Goal: Information Seeking & Learning: Find contact information

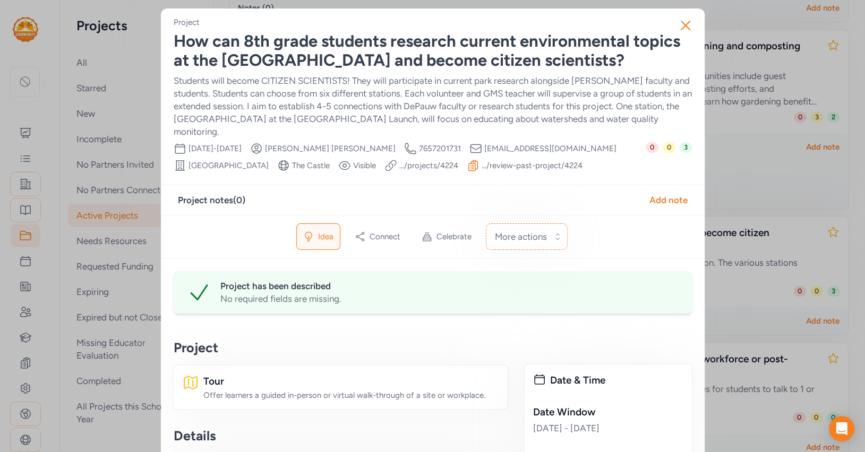
scroll to position [593, 0]
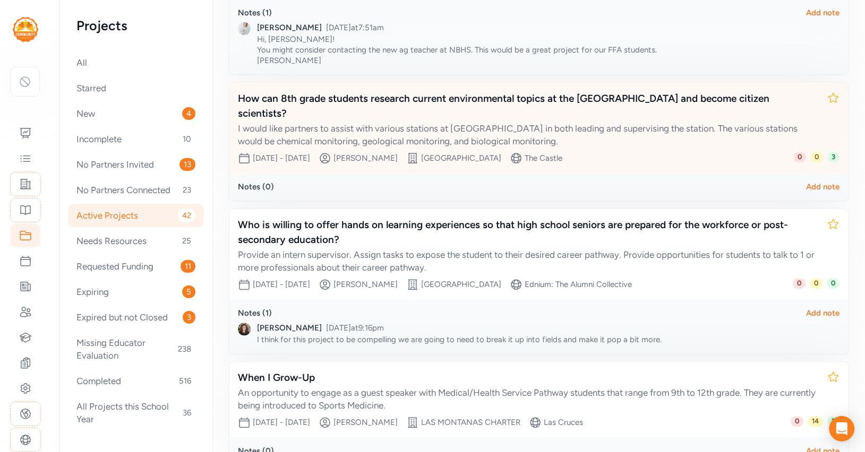
scroll to position [1077, 0]
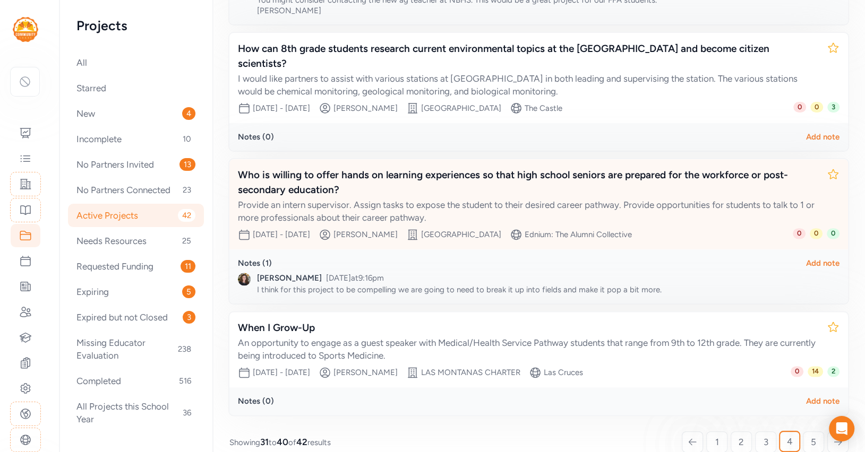
click at [572, 168] on div "Who is willing to offer hands on learning experiences so that high school senio…" at bounding box center [528, 183] width 580 height 30
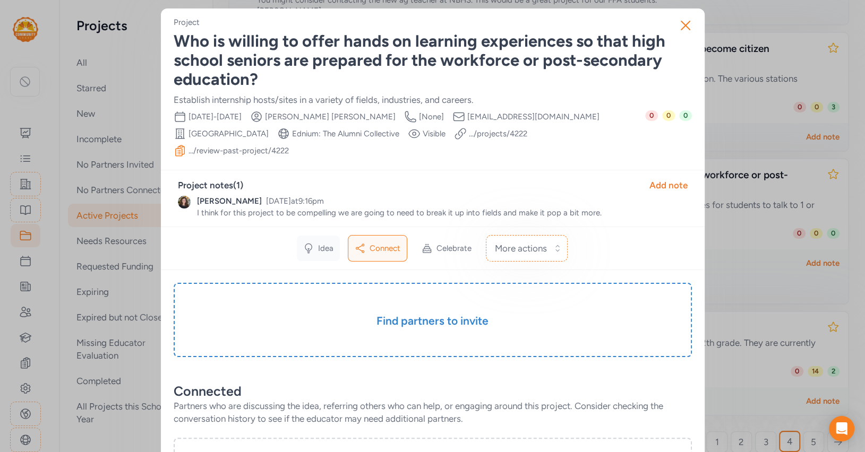
click at [309, 246] on icon at bounding box center [308, 248] width 11 height 11
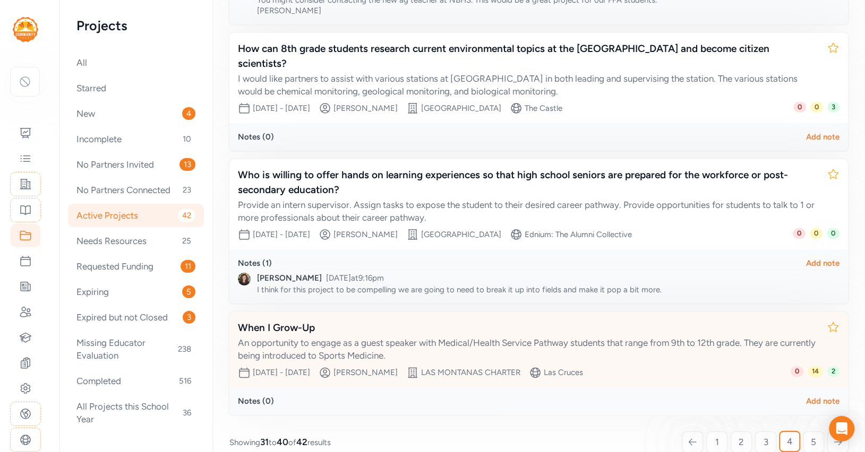
click at [546, 321] on div "When I Grow-Up" at bounding box center [528, 328] width 580 height 15
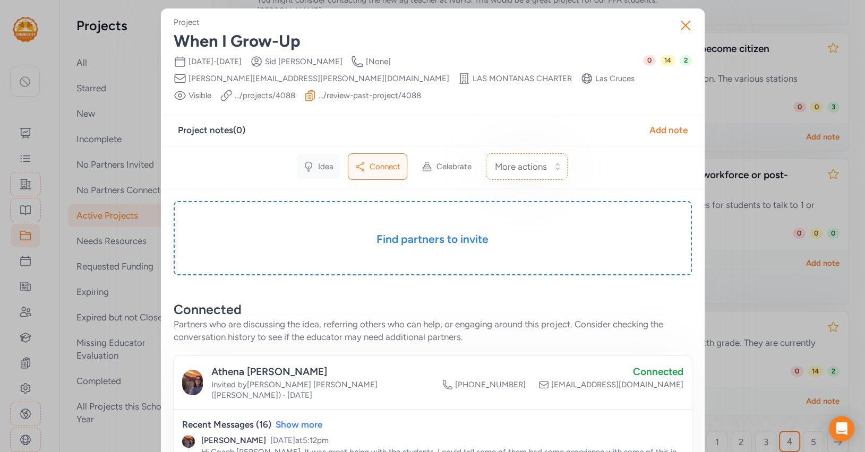
click at [325, 161] on span "Idea" at bounding box center [325, 166] width 15 height 11
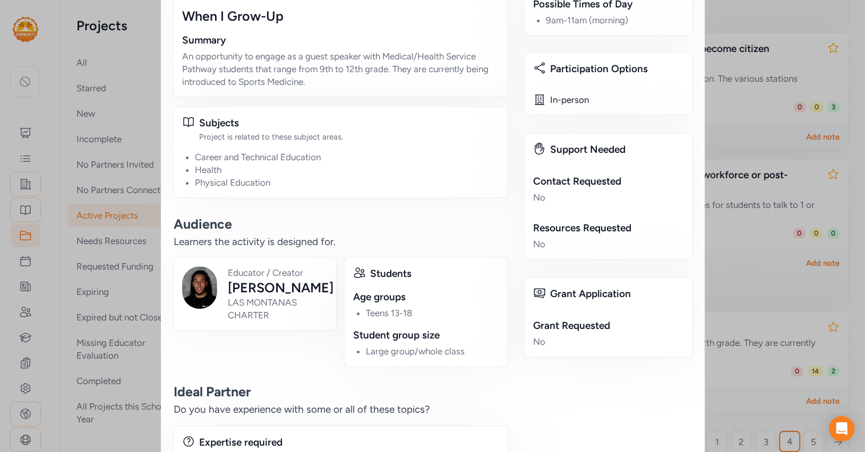
scroll to position [384, 0]
click at [711, 169] on div "Close Project When I Grow-Up Date Range [DATE] - [DATE] Creator [PERSON_NAME] C…" at bounding box center [432, 78] width 865 height 924
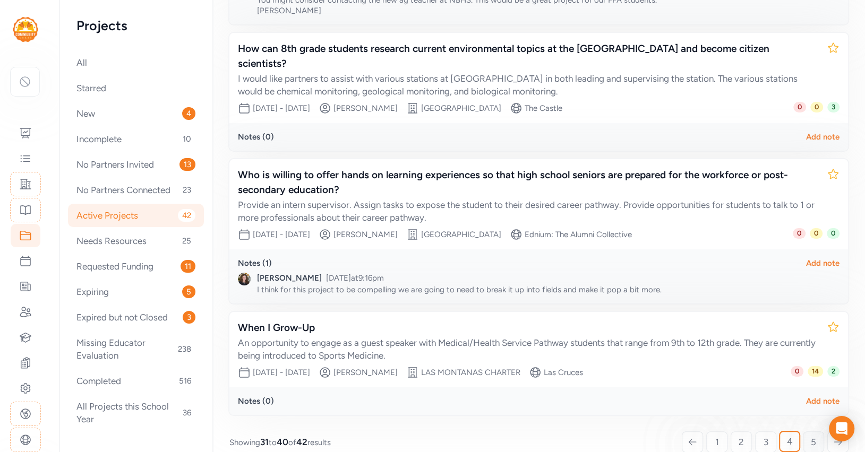
click at [814, 436] on span "5" at bounding box center [812, 442] width 5 height 13
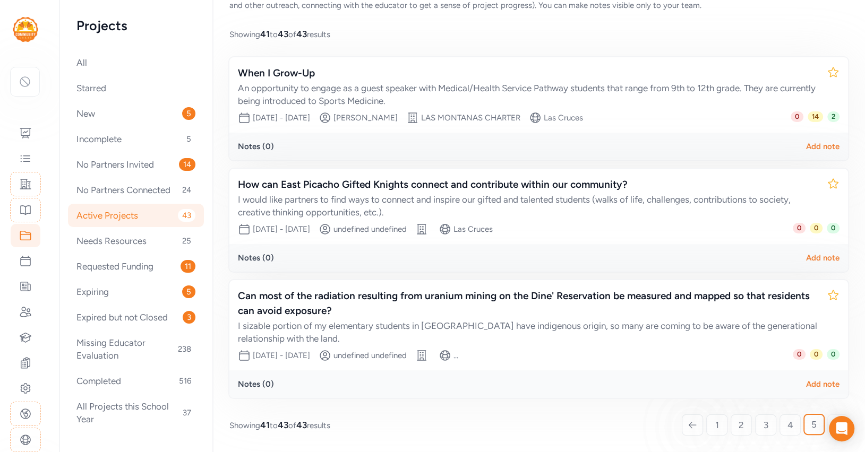
scroll to position [75, 0]
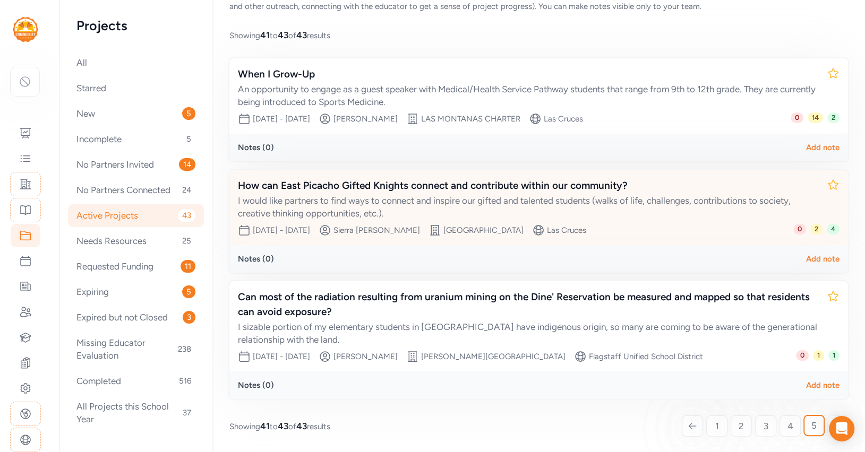
click at [438, 184] on div "How can East Picacho Gifted Knights connect and contribute within our community?" at bounding box center [528, 185] width 580 height 15
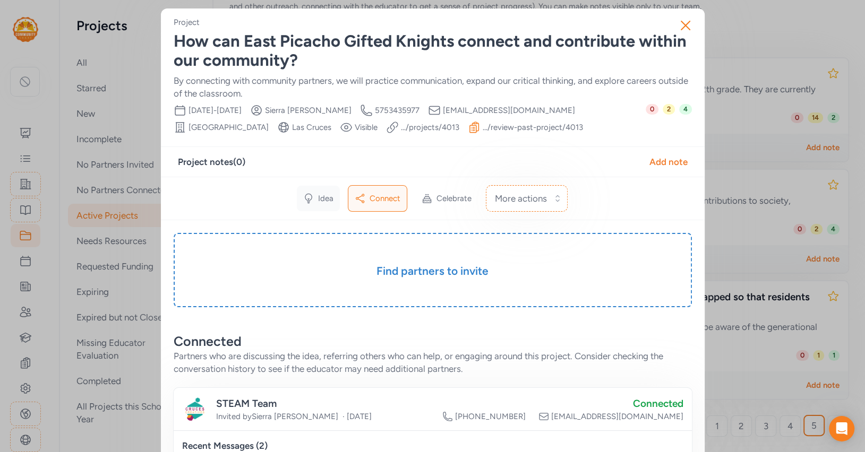
click at [321, 196] on span "Idea" at bounding box center [325, 198] width 15 height 11
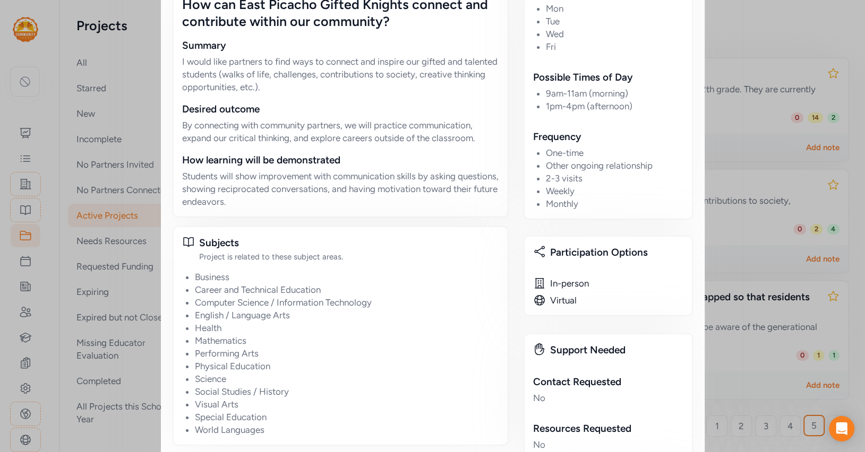
scroll to position [566, 0]
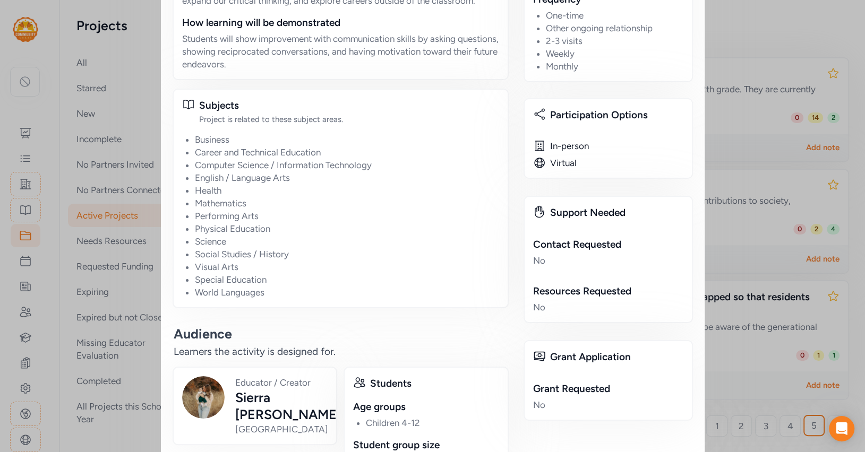
click at [758, 155] on div "Close Project How can East Picacho Gifted Knights connect and contribute within…" at bounding box center [432, 181] width 865 height 1495
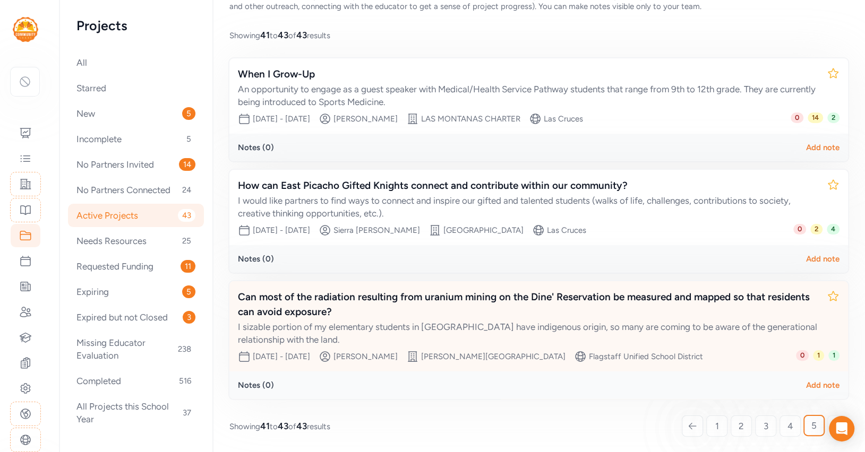
click at [563, 316] on div "Can most of the radiation resulting from uranium mining on the Dine' Reservatio…" at bounding box center [528, 305] width 580 height 30
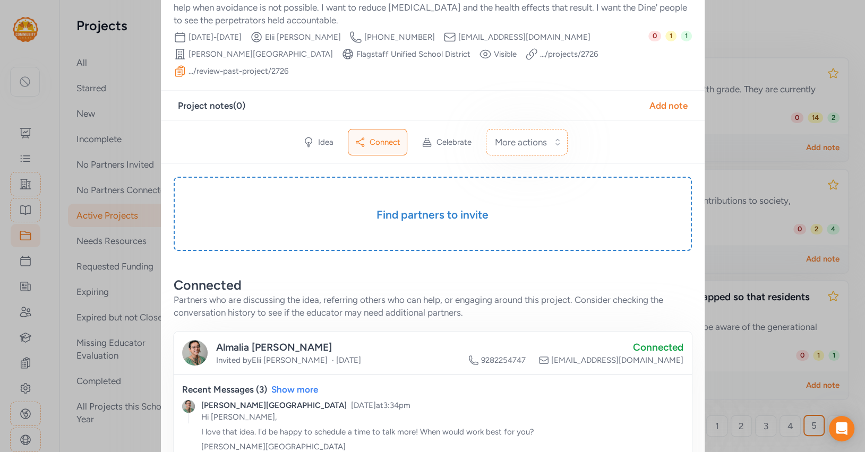
scroll to position [137, 0]
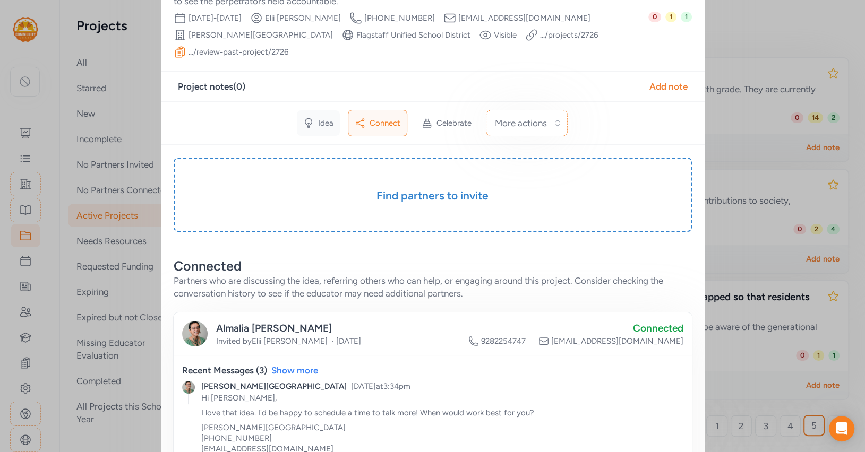
click at [327, 118] on span "Idea" at bounding box center [325, 123] width 15 height 11
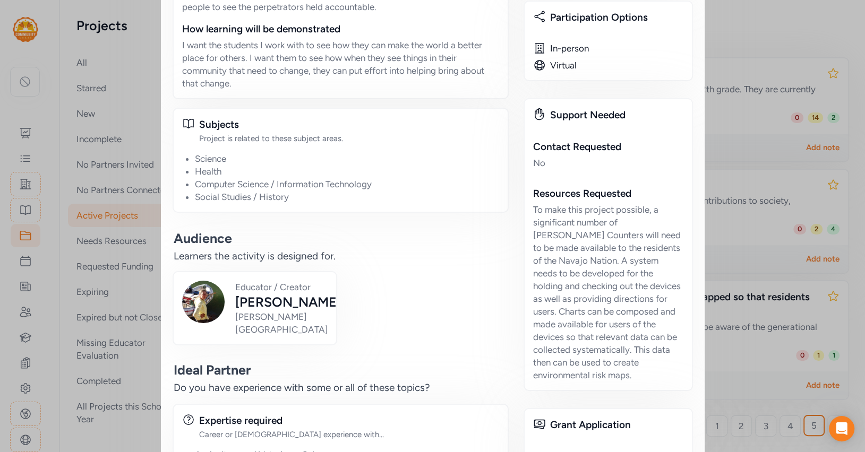
scroll to position [704, 0]
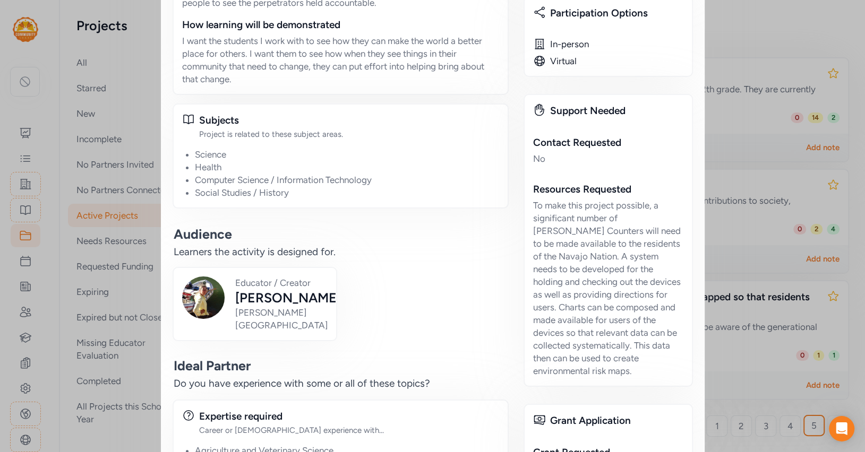
click at [602, 285] on div "To make this project possible, a significant number of [PERSON_NAME] Counters w…" at bounding box center [608, 288] width 150 height 178
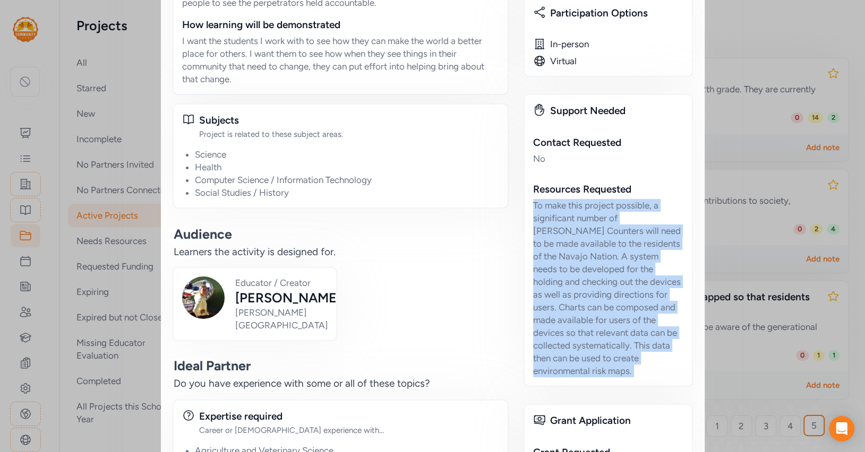
click at [602, 285] on div "To make this project possible, a significant number of [PERSON_NAME] Counters w…" at bounding box center [608, 288] width 150 height 178
copy div "To make this project possible, a significant number of [PERSON_NAME] Counters w…"
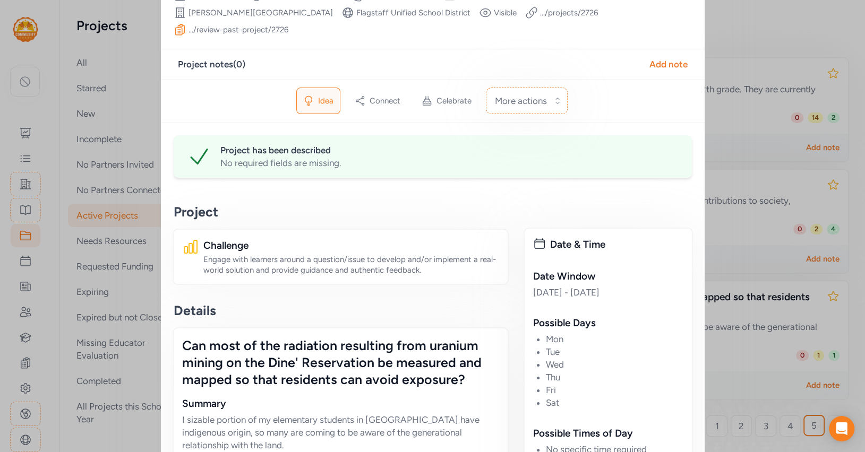
scroll to position [0, 0]
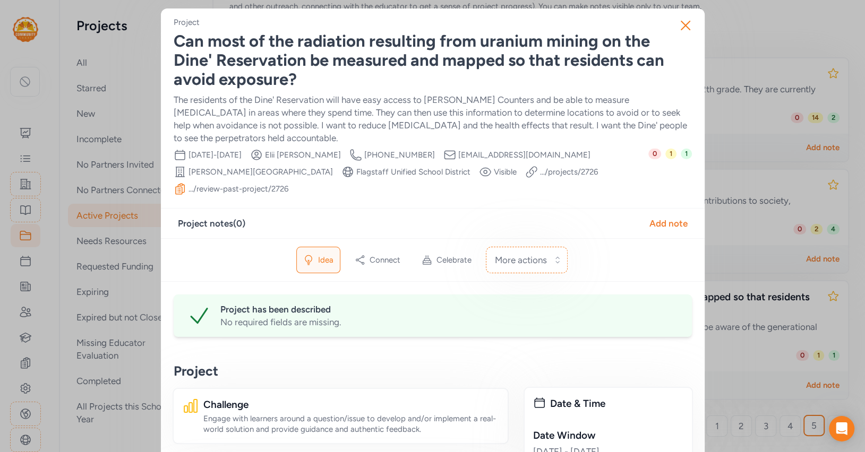
click at [403, 63] on div "Can most of the radiation resulting from uranium mining on the Dine' Reservatio…" at bounding box center [433, 60] width 518 height 57
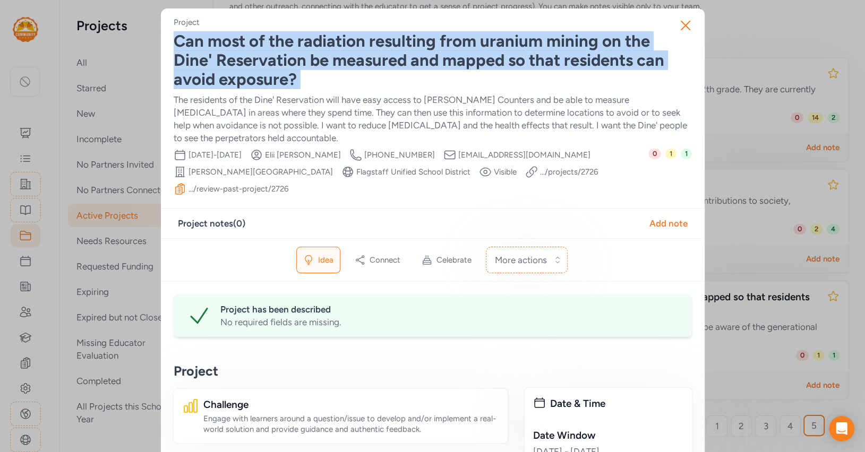
click at [403, 63] on div "Can most of the radiation resulting from uranium mining on the Dine' Reservatio…" at bounding box center [433, 60] width 518 height 57
copy div "Can most of the radiation resulting from uranium mining on the Dine' Reservatio…"
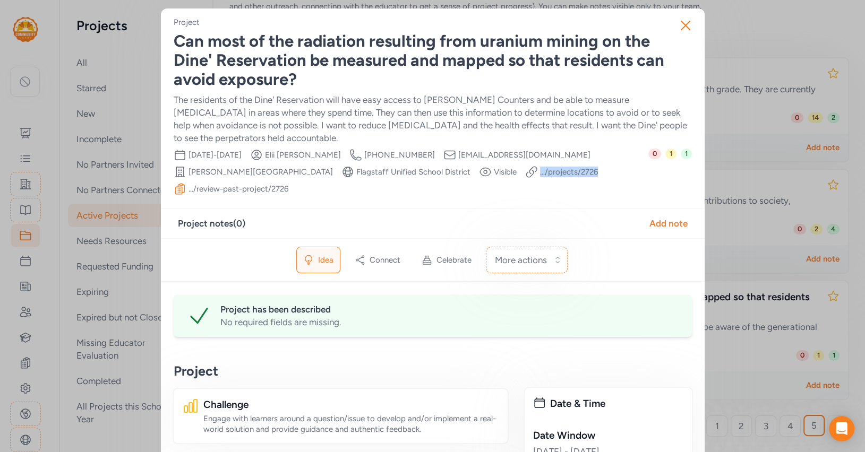
click at [491, 154] on span "[EMAIL_ADDRESS][DOMAIN_NAME]" at bounding box center [524, 155] width 132 height 11
copy div "[EMAIL_ADDRESS][DOMAIN_NAME] School"
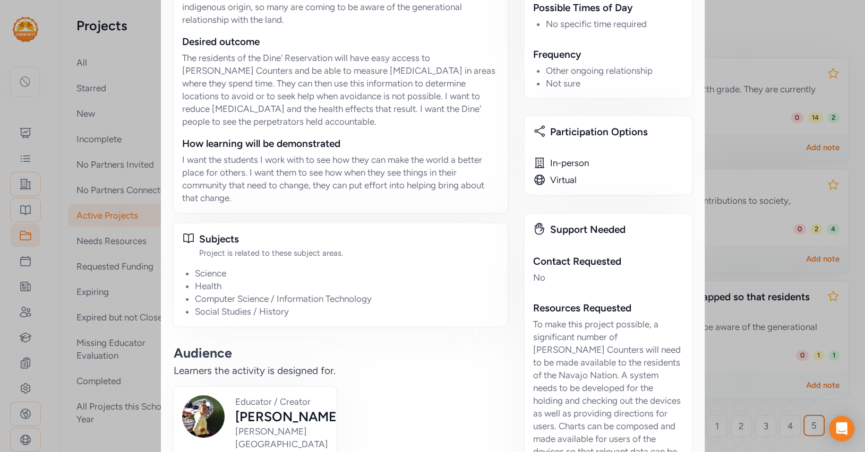
scroll to position [642, 0]
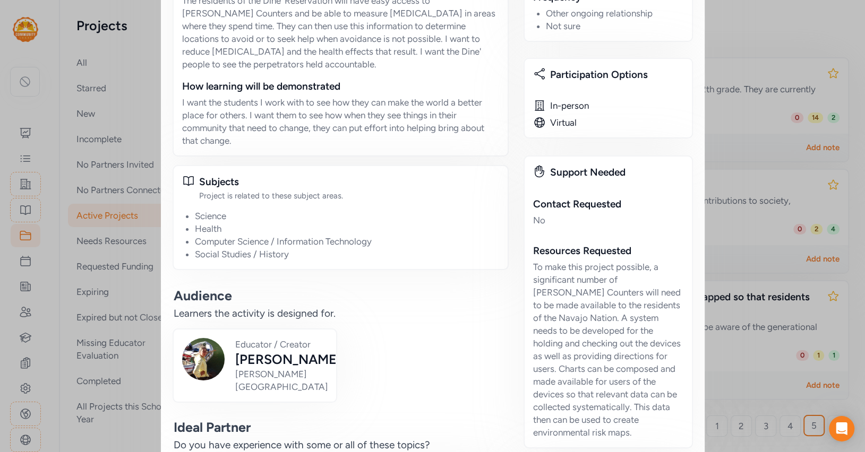
click at [557, 297] on div "To make this project possible, a significant number of [PERSON_NAME] Counters w…" at bounding box center [608, 350] width 150 height 178
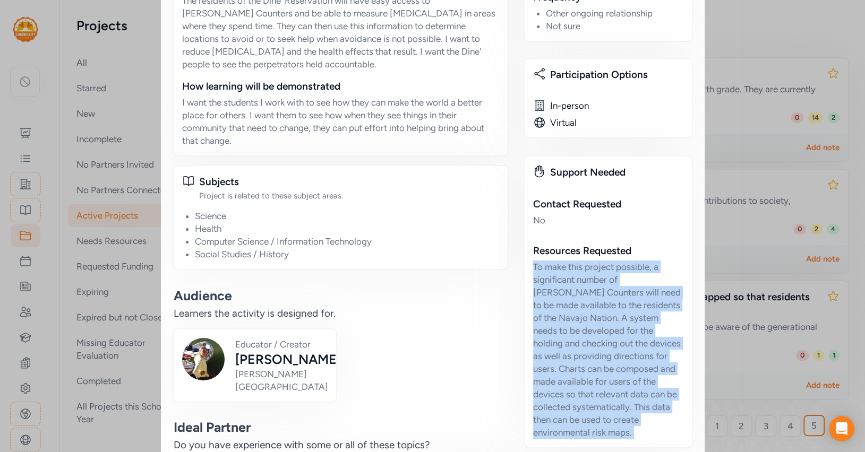
click at [557, 297] on div "To make this project possible, a significant number of [PERSON_NAME] Counters w…" at bounding box center [608, 350] width 150 height 178
copy div "To make this project possible, a significant number of [PERSON_NAME] Counters w…"
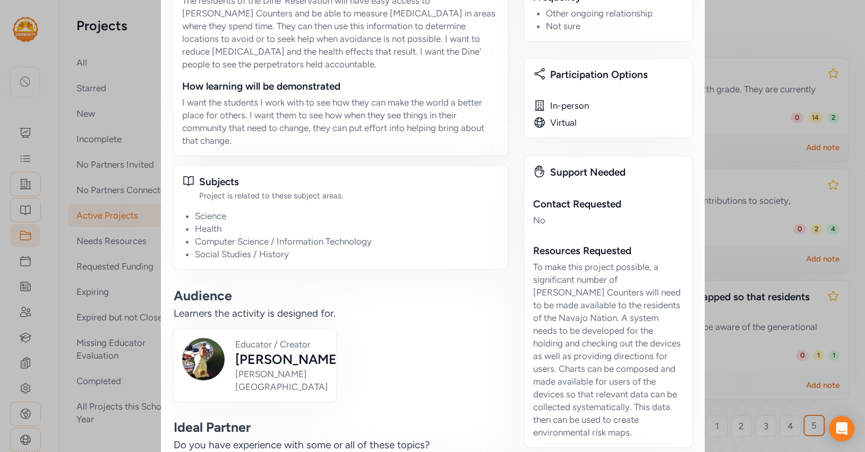
click at [735, 148] on div "Close Project Can most of the radiation resulting from uranium mining on the Di…" at bounding box center [432, 169] width 865 height 1622
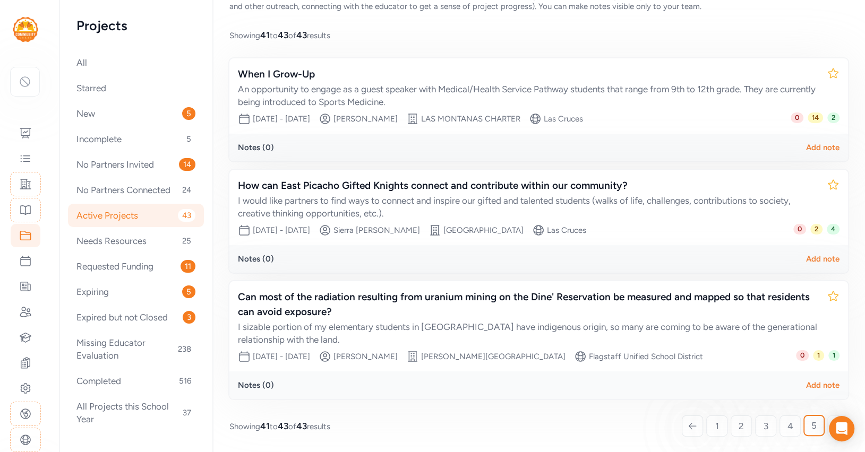
click at [123, 210] on div "Active Projects 43" at bounding box center [136, 215] width 136 height 23
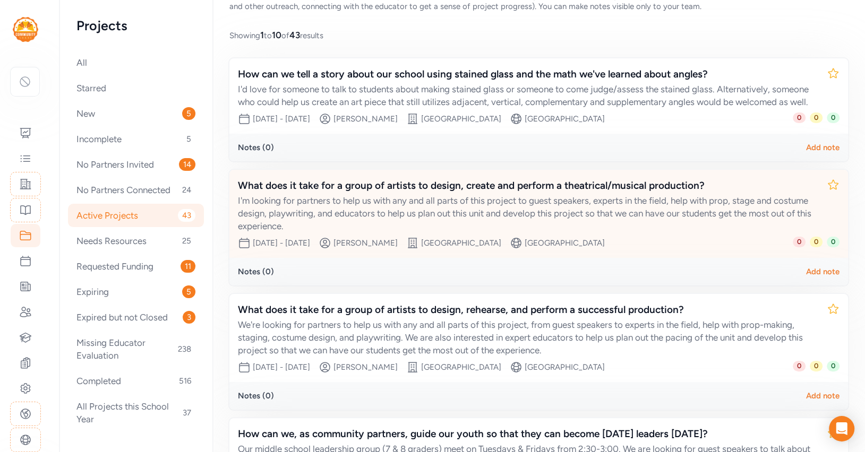
click at [283, 191] on div "What does it take for a group of artists to design, create and perform a theatr…" at bounding box center [528, 185] width 580 height 15
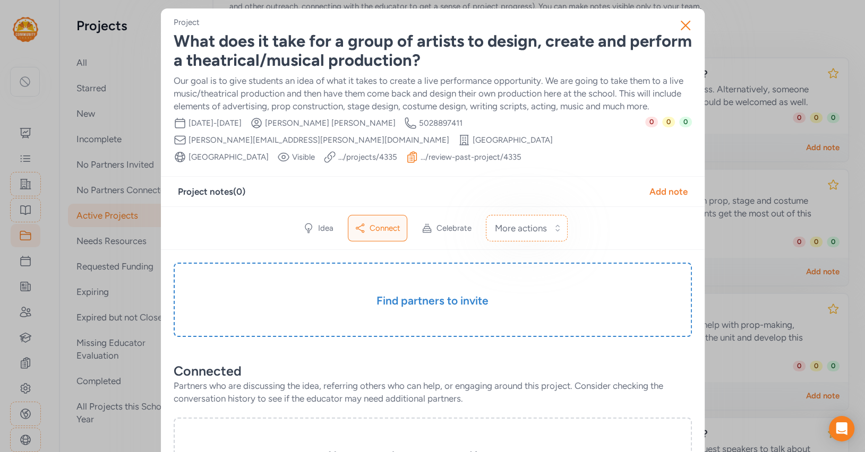
click at [449, 135] on span "[PERSON_NAME][EMAIL_ADDRESS][PERSON_NAME][DOMAIN_NAME]" at bounding box center [318, 140] width 261 height 11
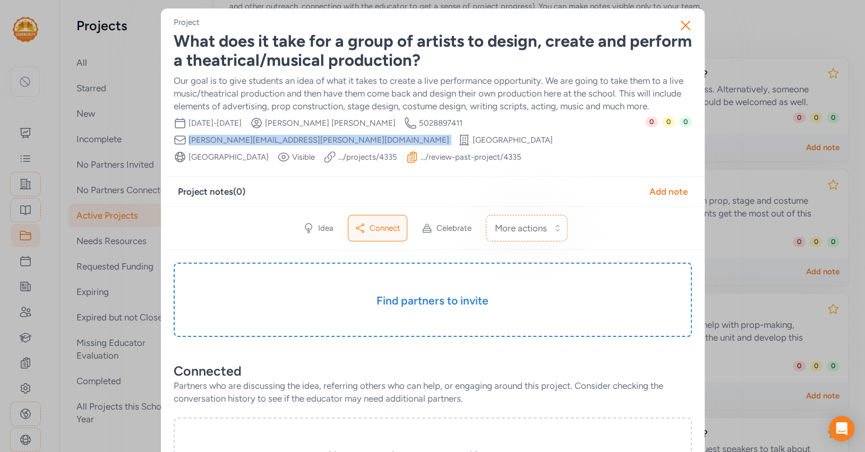
click at [449, 135] on span "[PERSON_NAME][EMAIL_ADDRESS][PERSON_NAME][DOMAIN_NAME]" at bounding box center [318, 140] width 261 height 11
copy div "[PERSON_NAME][EMAIL_ADDRESS][PERSON_NAME][DOMAIN_NAME] School"
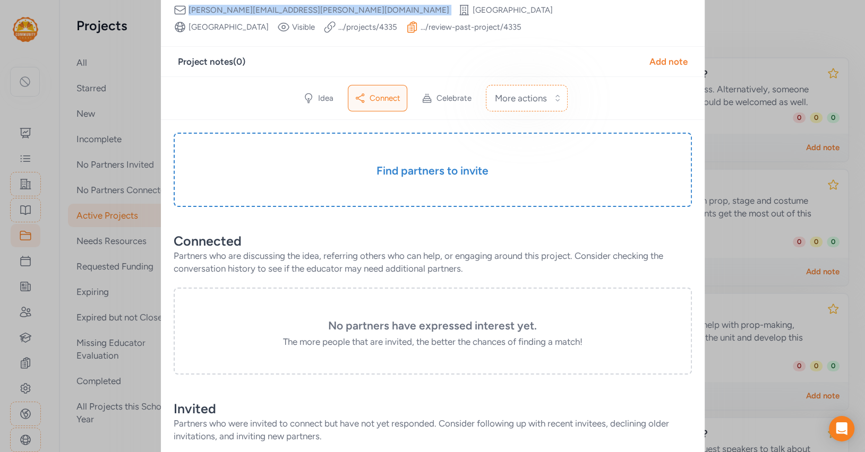
scroll to position [112, 0]
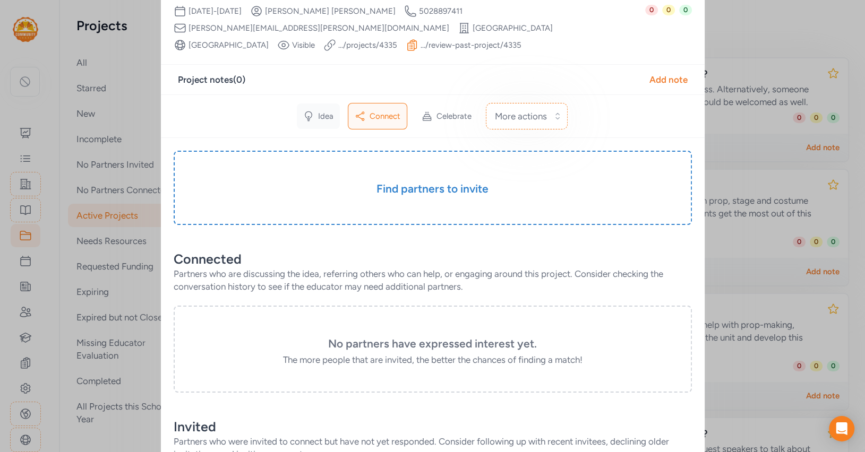
click at [311, 113] on icon at bounding box center [308, 115] width 7 height 9
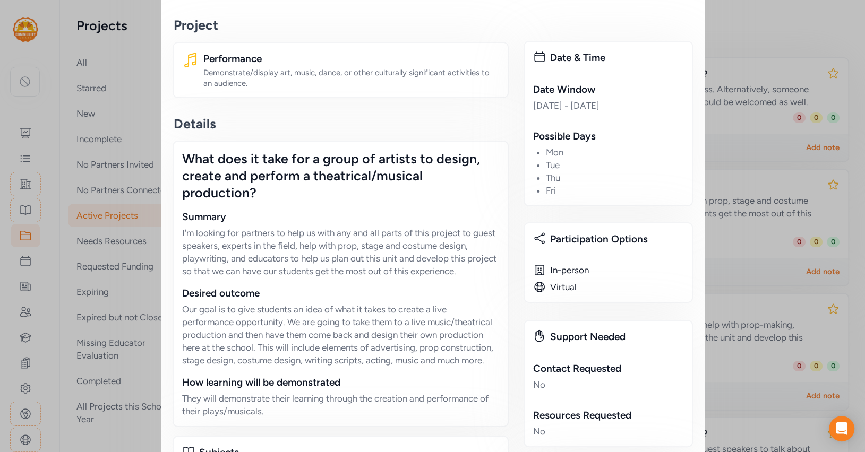
scroll to position [218, 0]
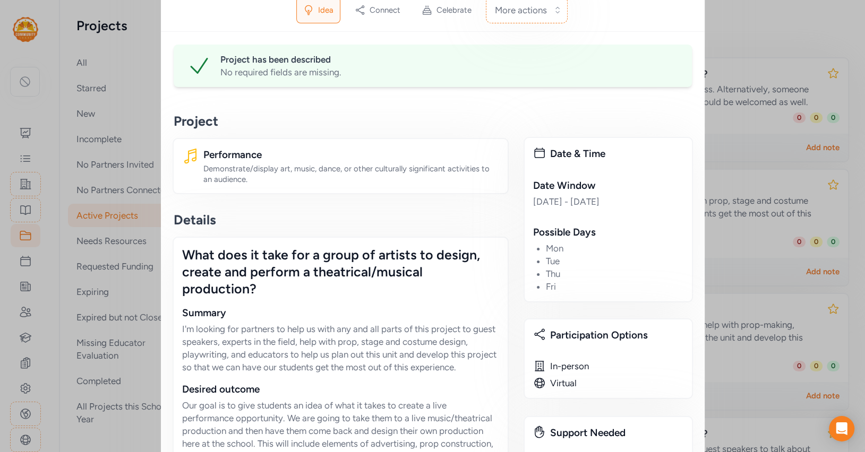
click at [717, 143] on div "Close Project What does it take for a group of artists to design, create and pe…" at bounding box center [432, 380] width 865 height 1196
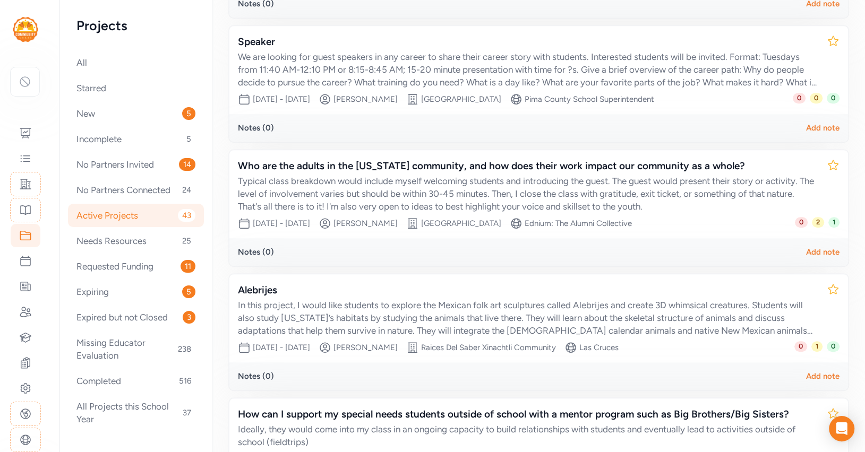
scroll to position [578, 0]
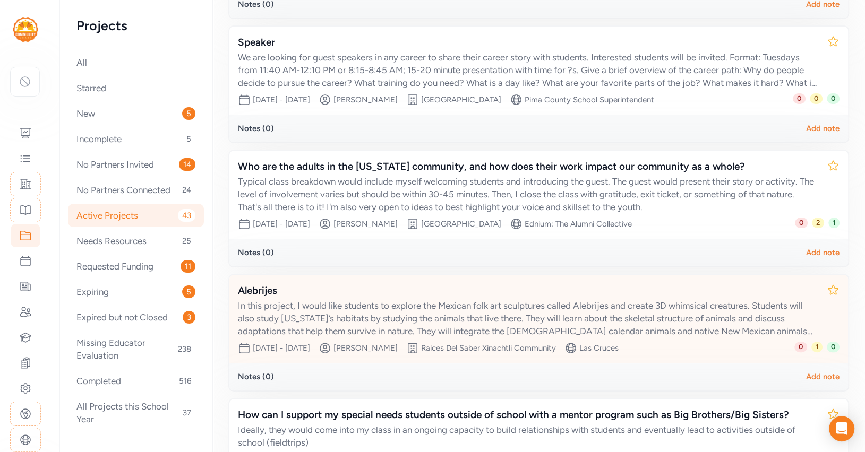
click at [525, 317] on div "In this project, I would like students to explore the Mexican folk art sculptur…" at bounding box center [528, 318] width 580 height 38
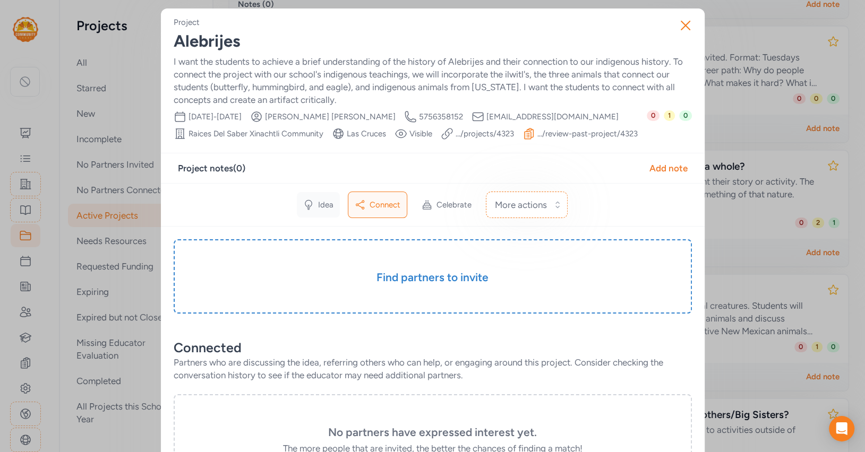
click at [322, 198] on div "Idea" at bounding box center [318, 204] width 43 height 25
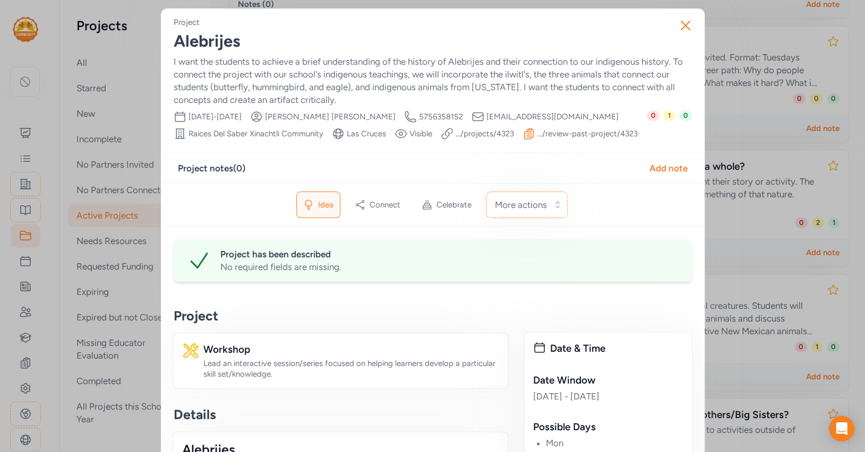
click at [541, 117] on span "[EMAIL_ADDRESS][DOMAIN_NAME]" at bounding box center [552, 116] width 132 height 11
copy div "[EMAIL_ADDRESS][DOMAIN_NAME] School"
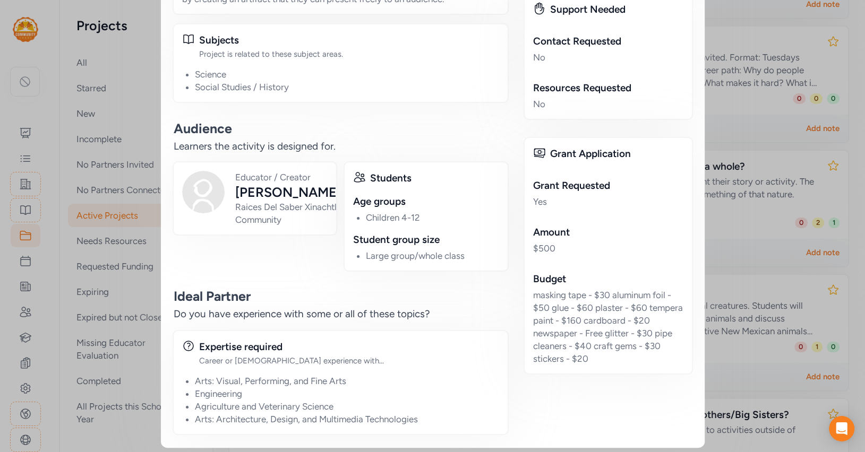
scroll to position [718, 0]
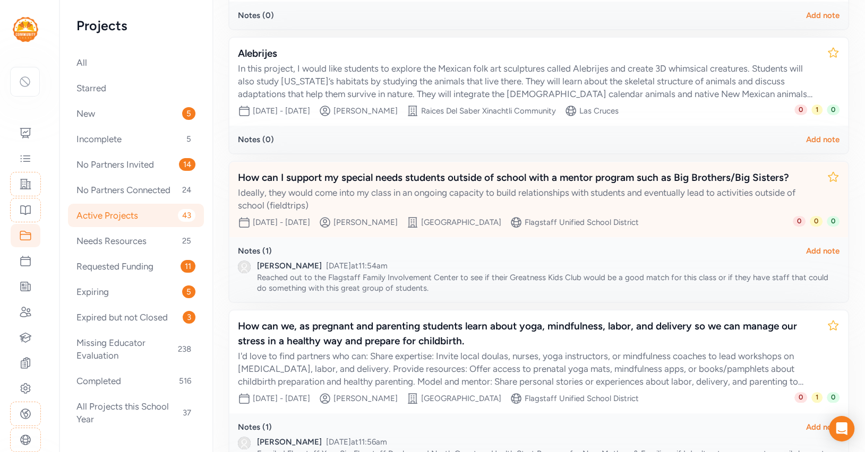
scroll to position [837, 0]
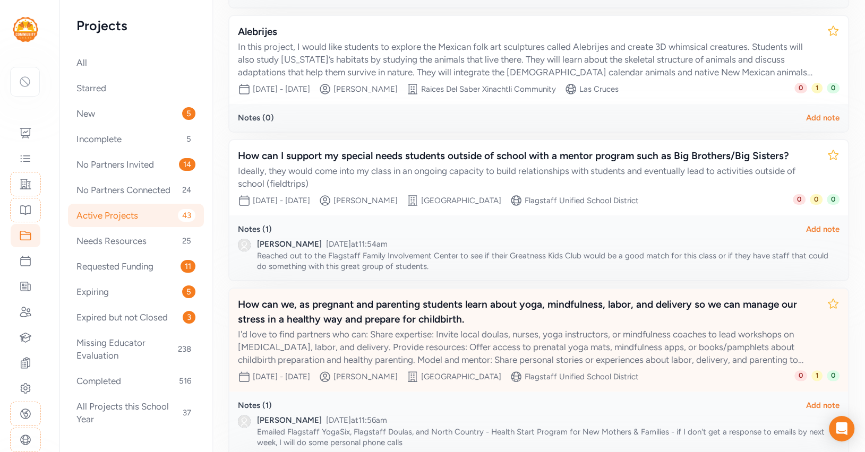
click at [528, 317] on div "How can we, as pregnant and parenting students learn about yoga, mindfulness, l…" at bounding box center [528, 312] width 580 height 30
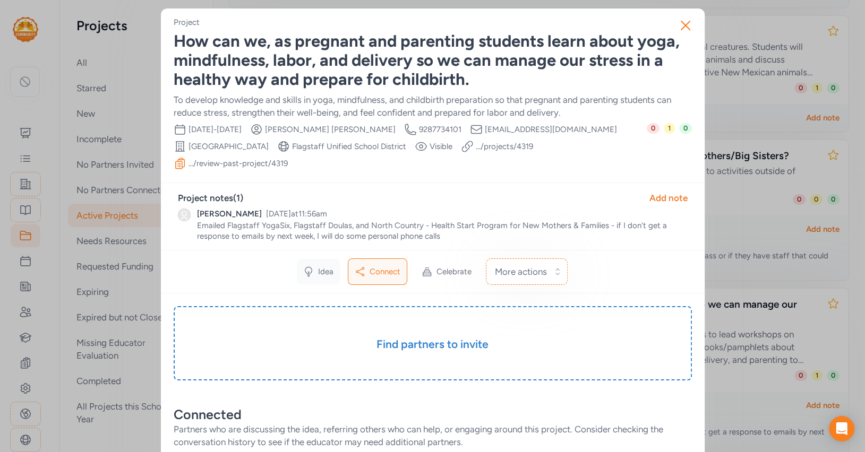
click at [325, 259] on div "Idea" at bounding box center [318, 271] width 43 height 25
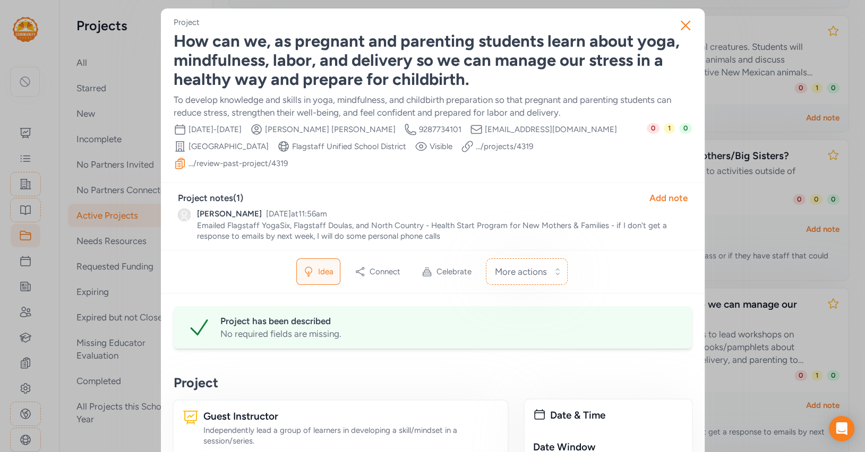
click at [485, 132] on span "[EMAIL_ADDRESS][DOMAIN_NAME]" at bounding box center [551, 129] width 132 height 11
copy div "[EMAIL_ADDRESS][DOMAIN_NAME] School"
click at [684, 27] on icon "button" at bounding box center [685, 25] width 17 height 17
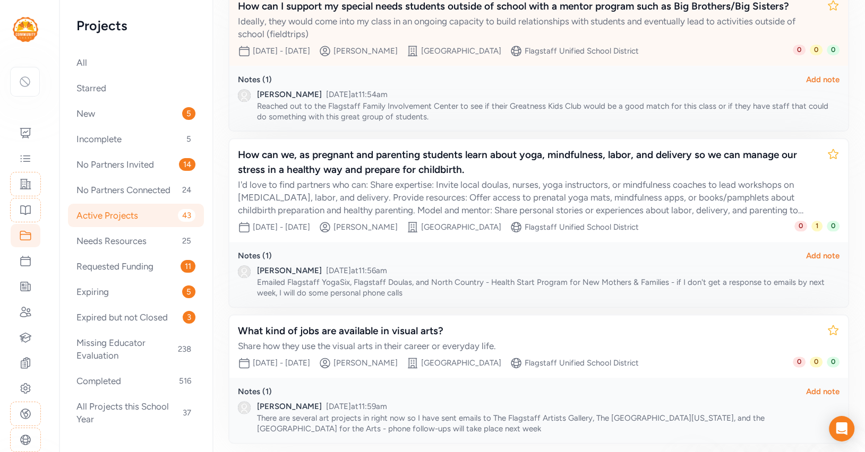
scroll to position [1030, 0]
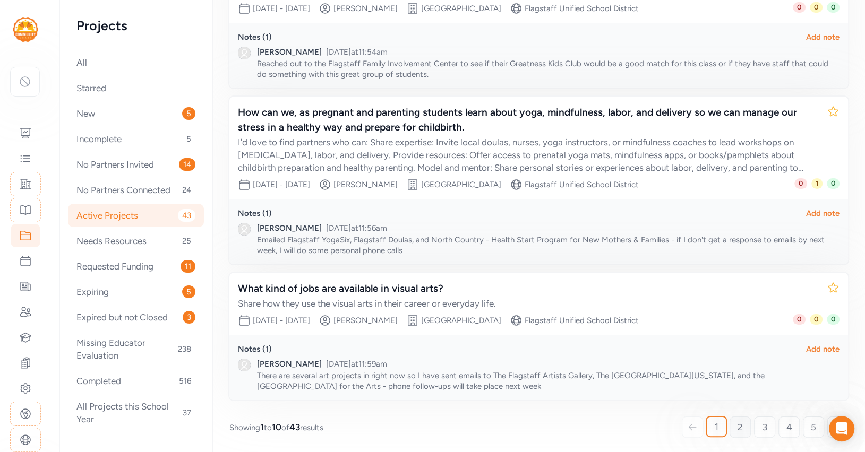
click at [740, 418] on link "2" at bounding box center [739, 427] width 21 height 21
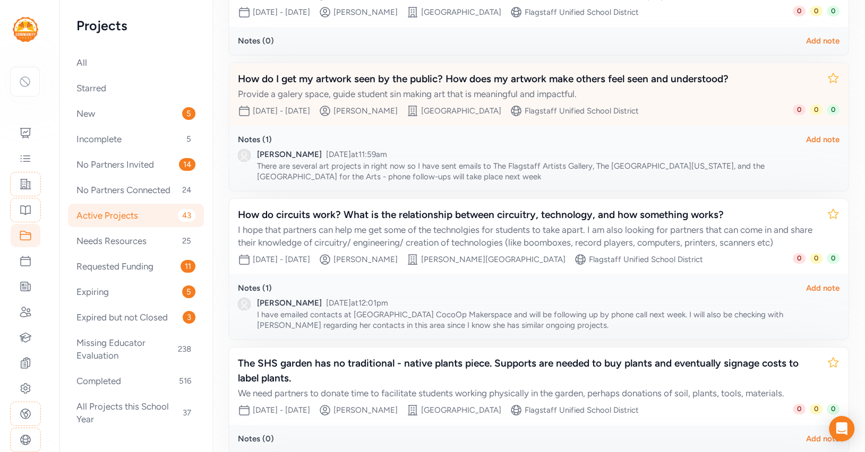
scroll to position [183, 0]
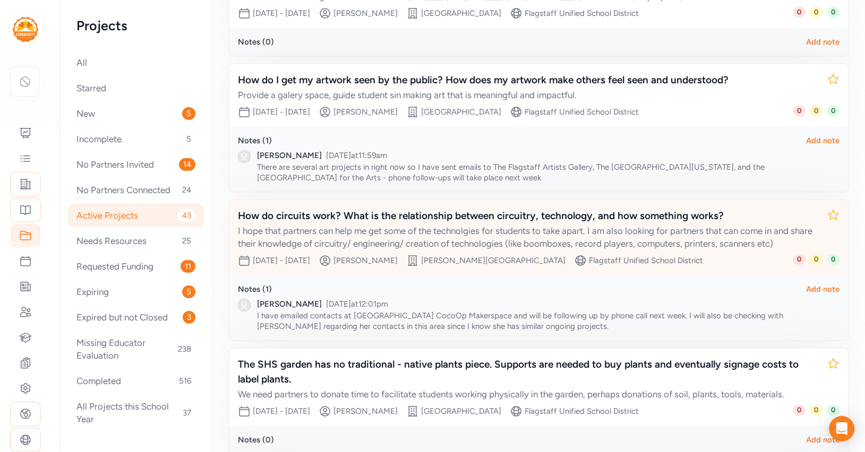
click at [534, 222] on div "How do circuits work? What is the relationship between circuitry, technology, a…" at bounding box center [528, 216] width 580 height 15
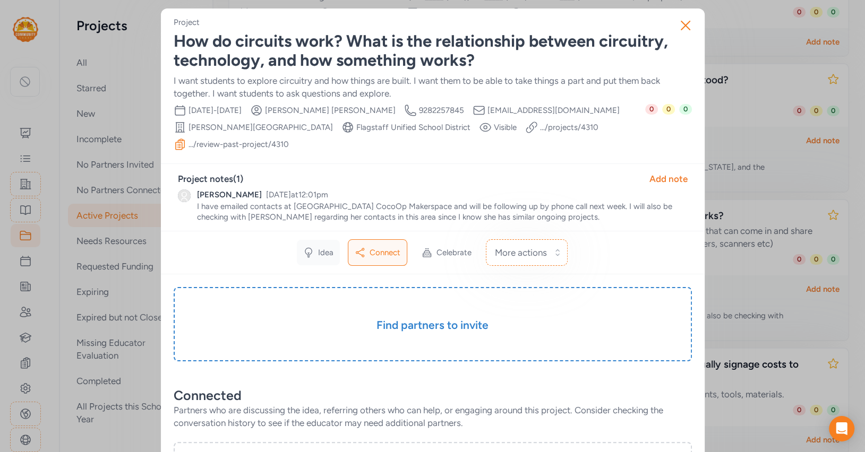
click at [307, 247] on icon at bounding box center [308, 252] width 11 height 11
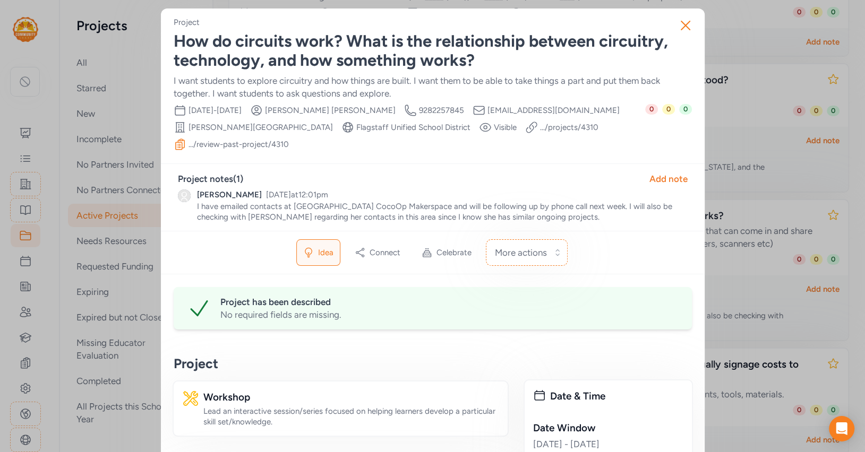
click at [511, 107] on span "[EMAIL_ADDRESS][DOMAIN_NAME]" at bounding box center [553, 110] width 132 height 11
copy div "[EMAIL_ADDRESS][DOMAIN_NAME] School"
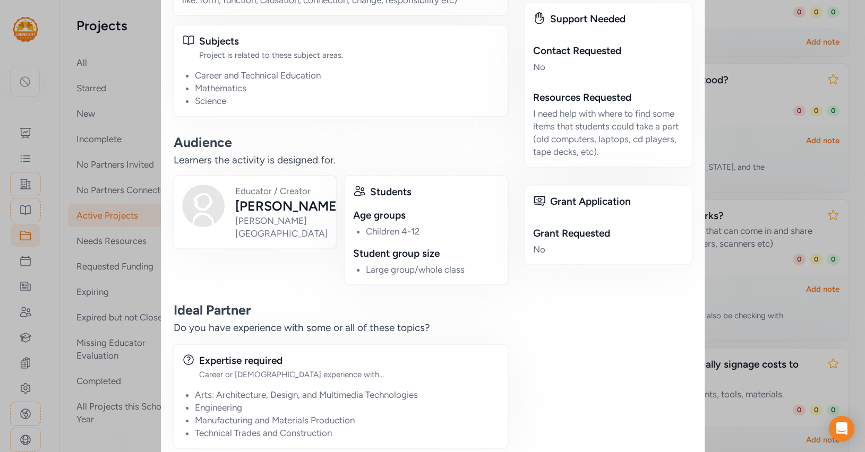
scroll to position [764, 0]
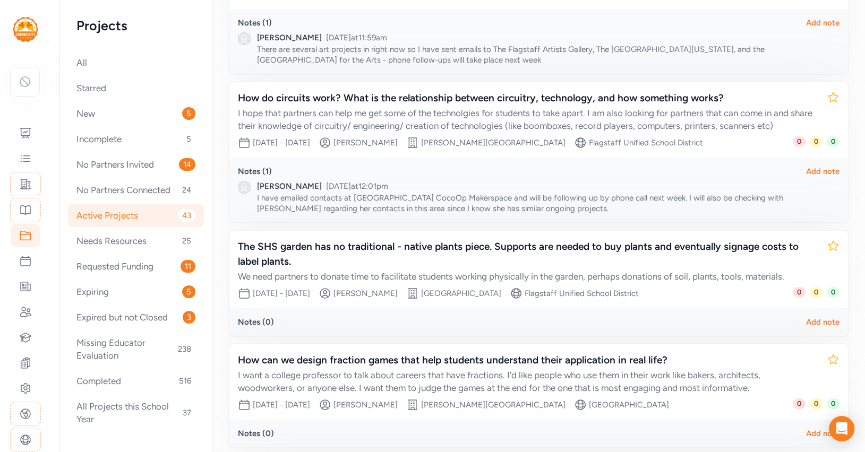
scroll to position [303, 0]
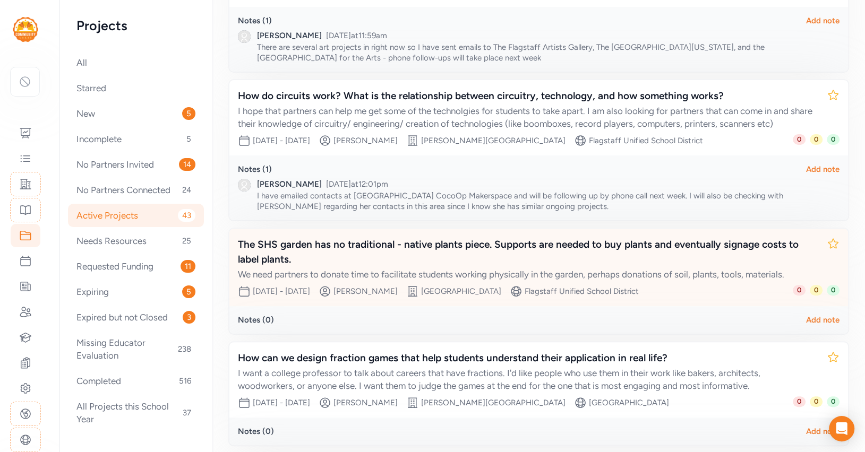
click at [321, 251] on div "The SHS garden has no traditional - native plants piece. Supports are needed to…" at bounding box center [528, 252] width 580 height 30
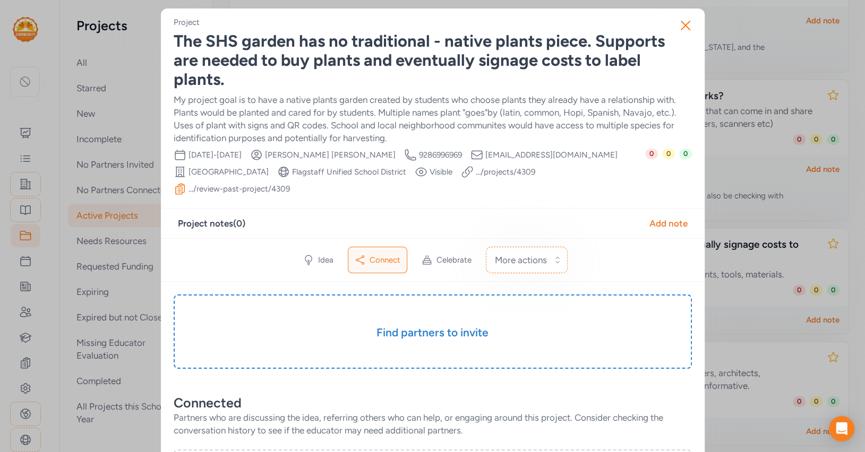
click at [512, 149] on div "Creator Email [EMAIL_ADDRESS][DOMAIN_NAME]" at bounding box center [543, 155] width 147 height 13
click at [512, 154] on span "[EMAIL_ADDRESS][DOMAIN_NAME]" at bounding box center [551, 155] width 132 height 11
copy div "[EMAIL_ADDRESS][DOMAIN_NAME] School"
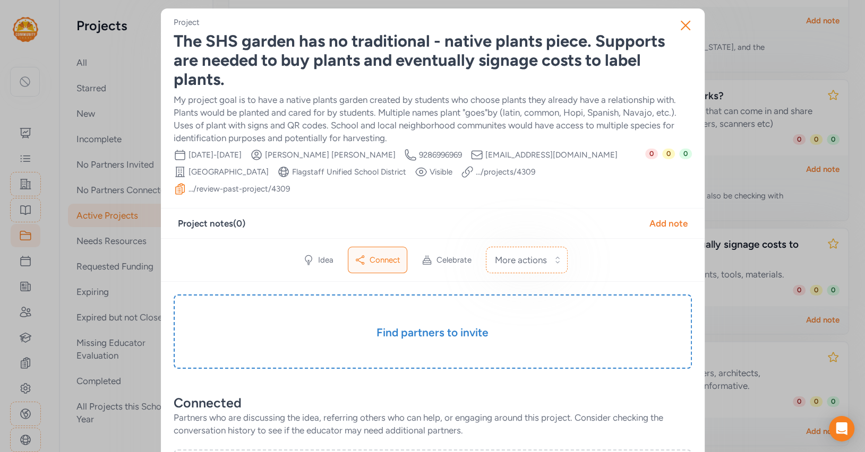
click at [740, 119] on div "Close Project The SHS garden has no traditional - native plants piece. Supports…" at bounding box center [432, 427] width 865 height 855
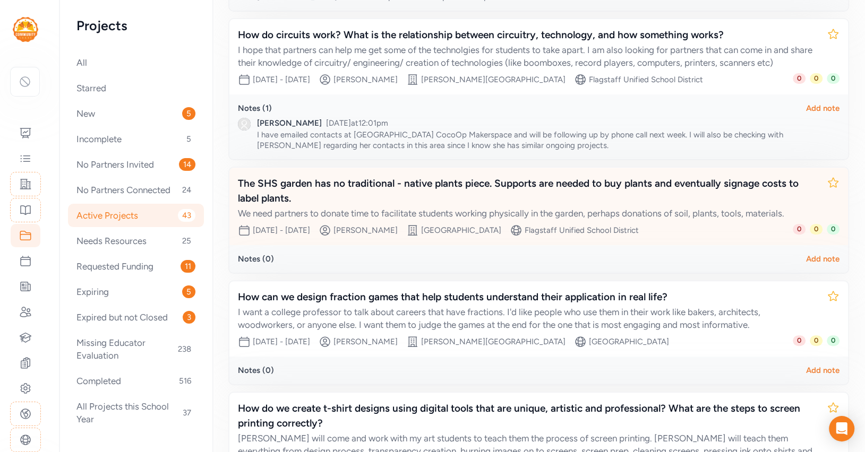
scroll to position [396, 0]
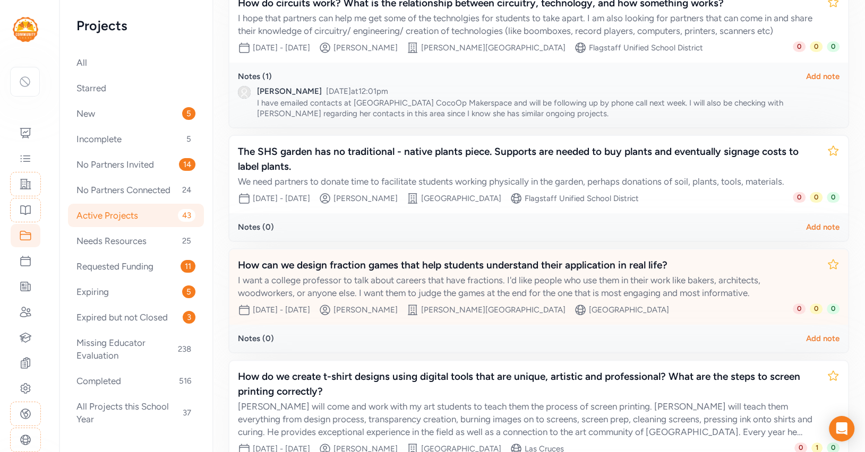
click at [609, 276] on div "I want a college professor to talk about careers that have fractions. I'd like …" at bounding box center [528, 286] width 580 height 25
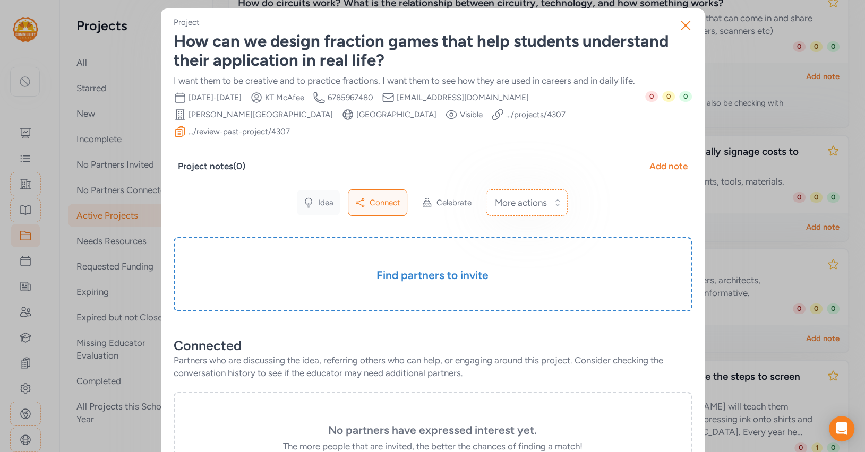
click at [328, 197] on span "Idea" at bounding box center [325, 202] width 15 height 11
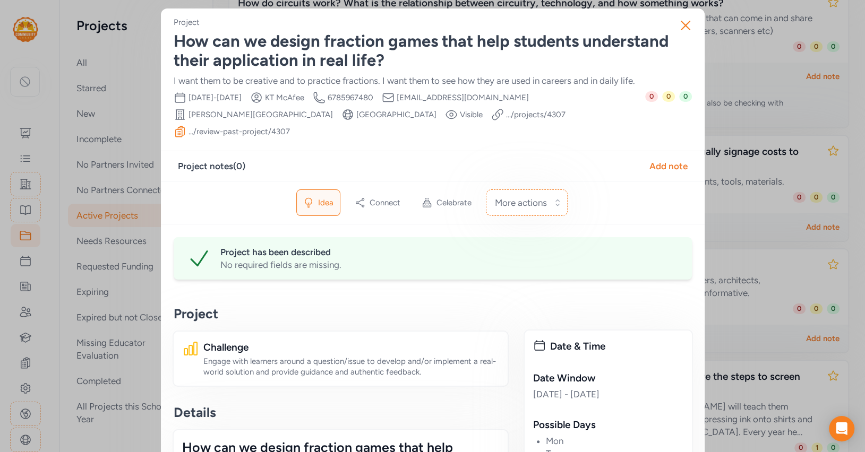
click at [515, 100] on span "[EMAIL_ADDRESS][DOMAIN_NAME]" at bounding box center [462, 97] width 132 height 11
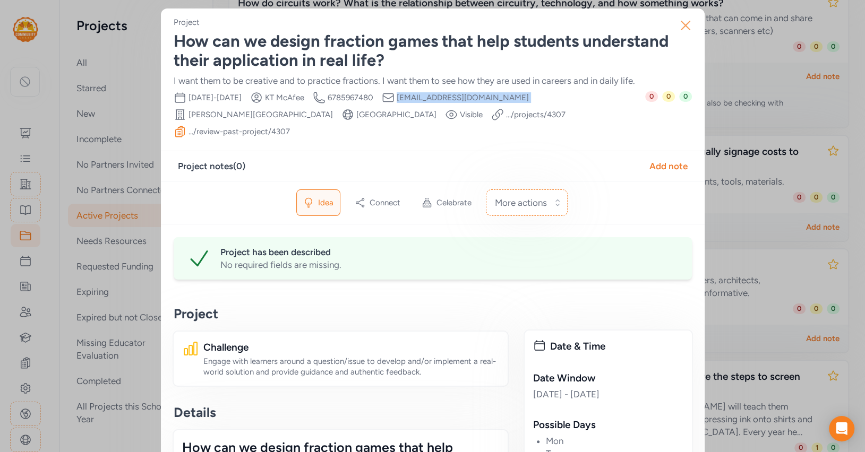
click at [687, 21] on icon "button" at bounding box center [685, 25] width 17 height 17
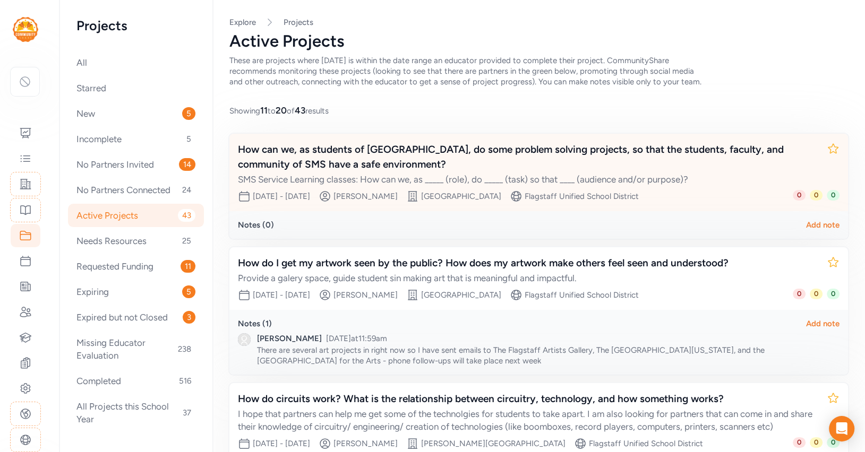
click at [531, 147] on div "How can we, as students of [GEOGRAPHIC_DATA], do some problem solving projects,…" at bounding box center [528, 157] width 580 height 30
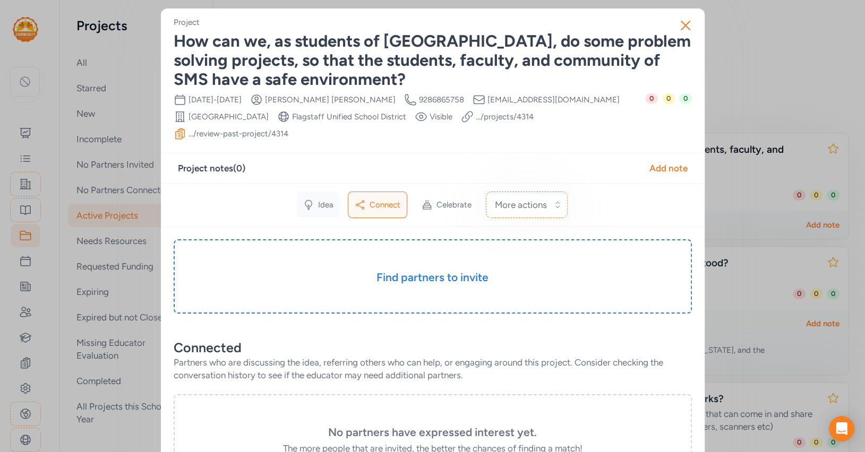
click at [330, 200] on span "Idea" at bounding box center [325, 205] width 15 height 11
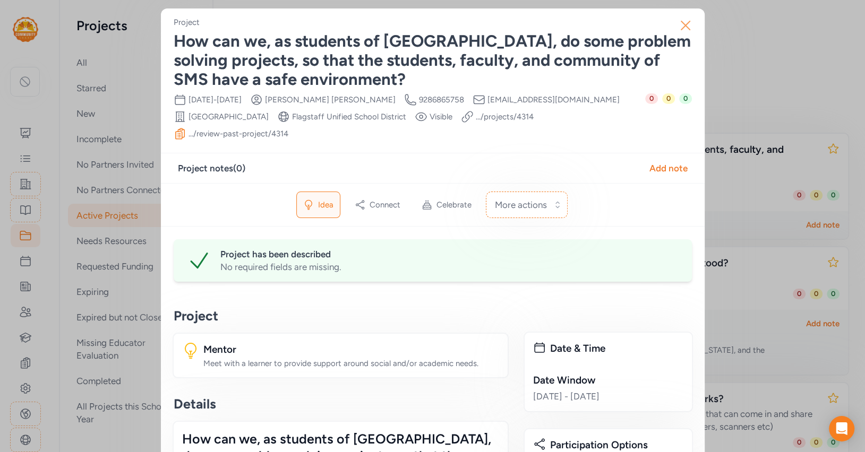
click at [688, 33] on icon "button" at bounding box center [685, 25] width 17 height 17
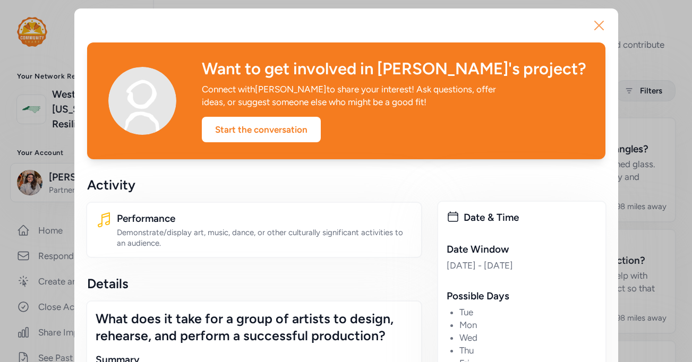
click at [595, 22] on icon "button" at bounding box center [598, 25] width 8 height 8
